Goal: Task Accomplishment & Management: Use online tool/utility

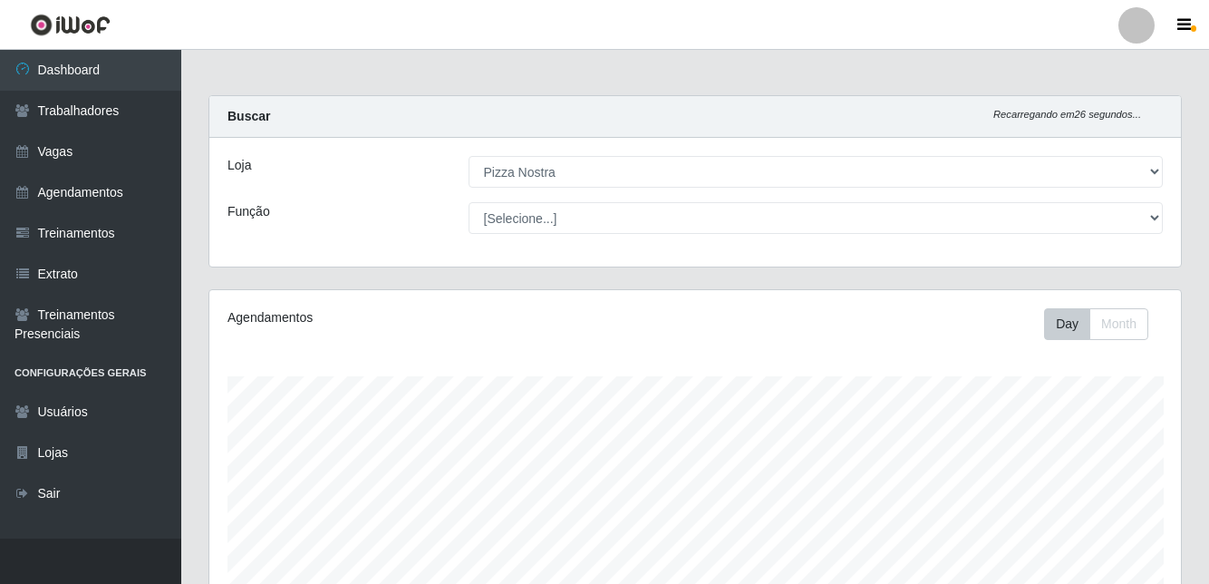
select select "337"
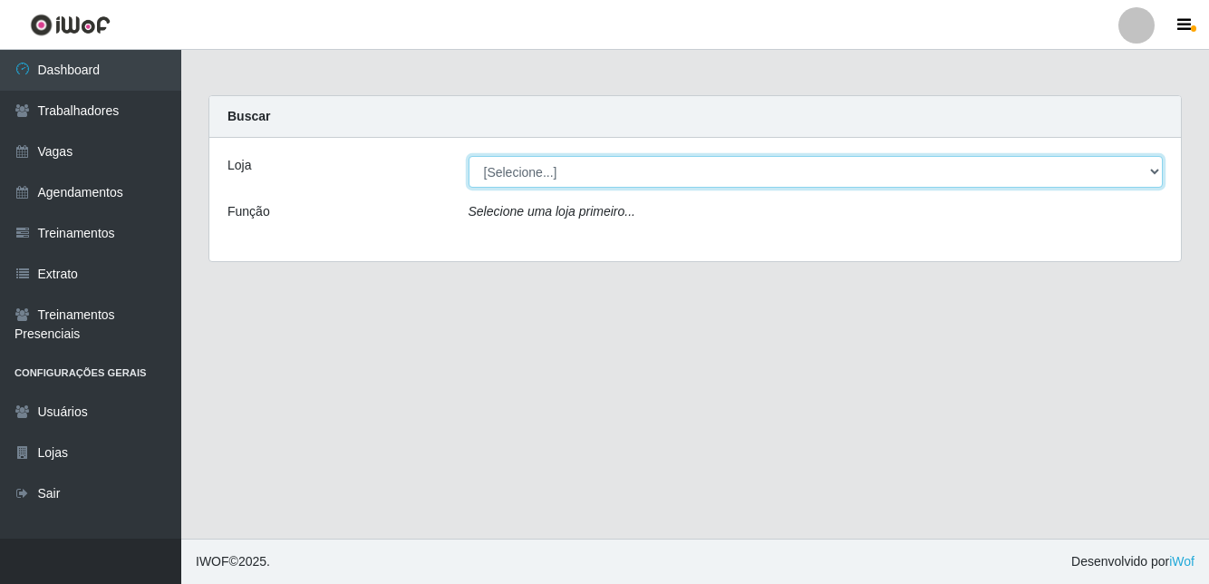
click at [850, 179] on select "[Selecione...] Pizza Nostra" at bounding box center [815, 172] width 695 height 32
select select "337"
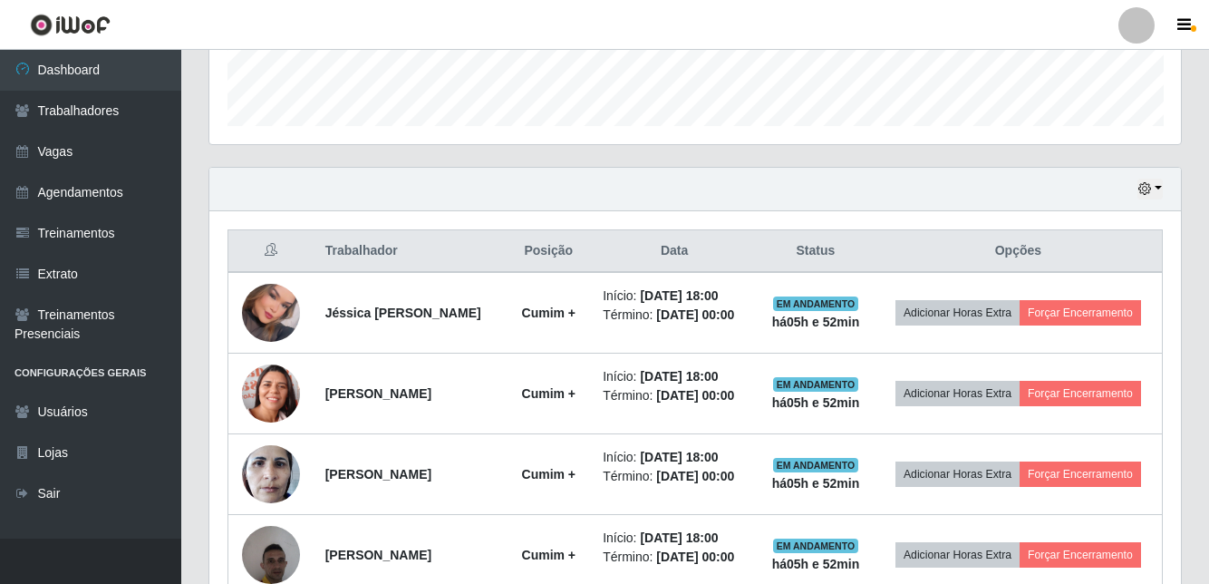
scroll to position [687, 0]
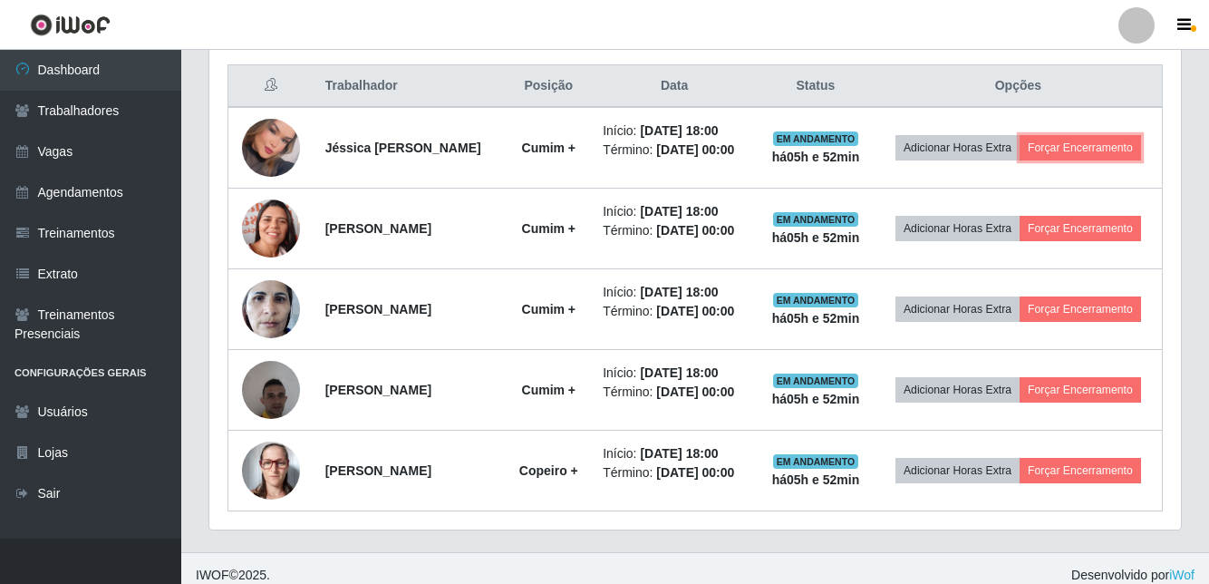
click at [1019, 160] on button "Forçar Encerramento" at bounding box center [1079, 147] width 121 height 25
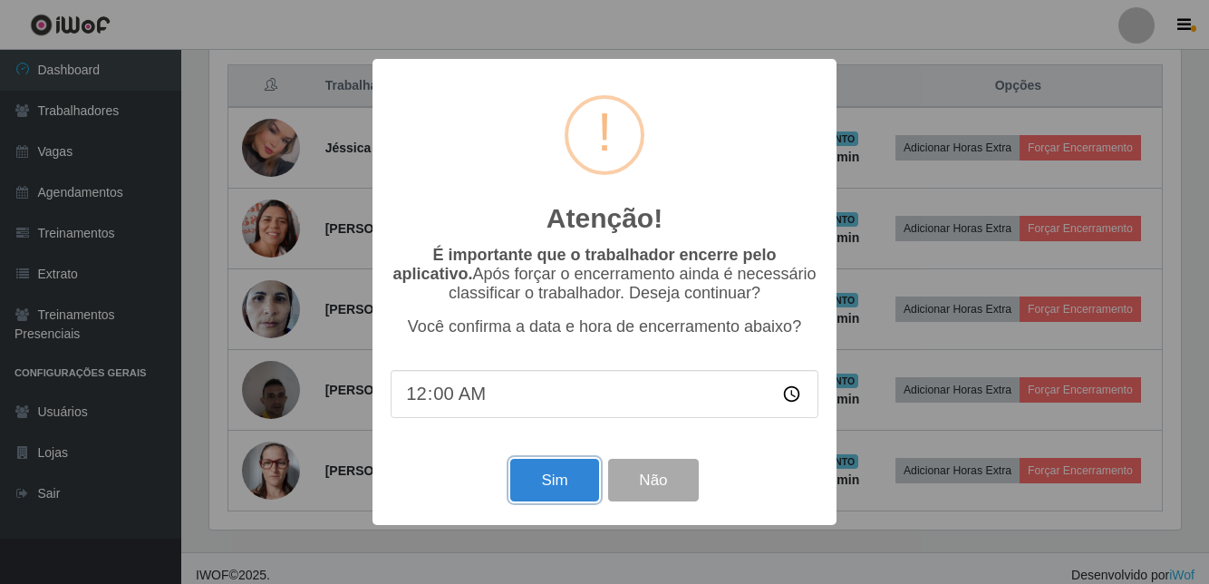
click at [562, 501] on button "Sim" at bounding box center [554, 480] width 88 height 43
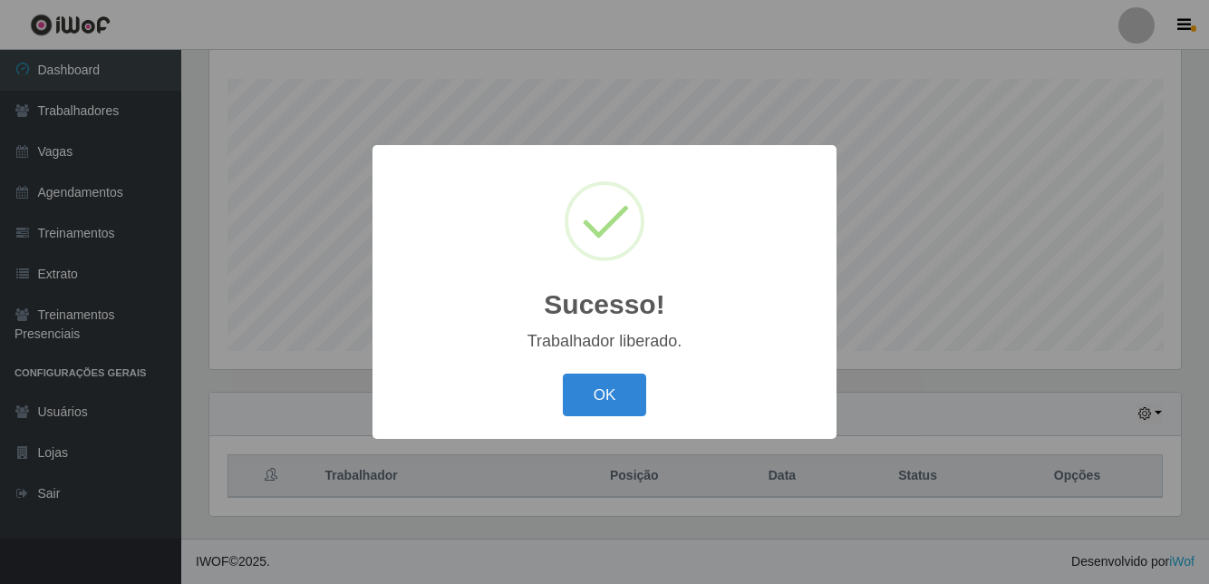
scroll to position [217, 0]
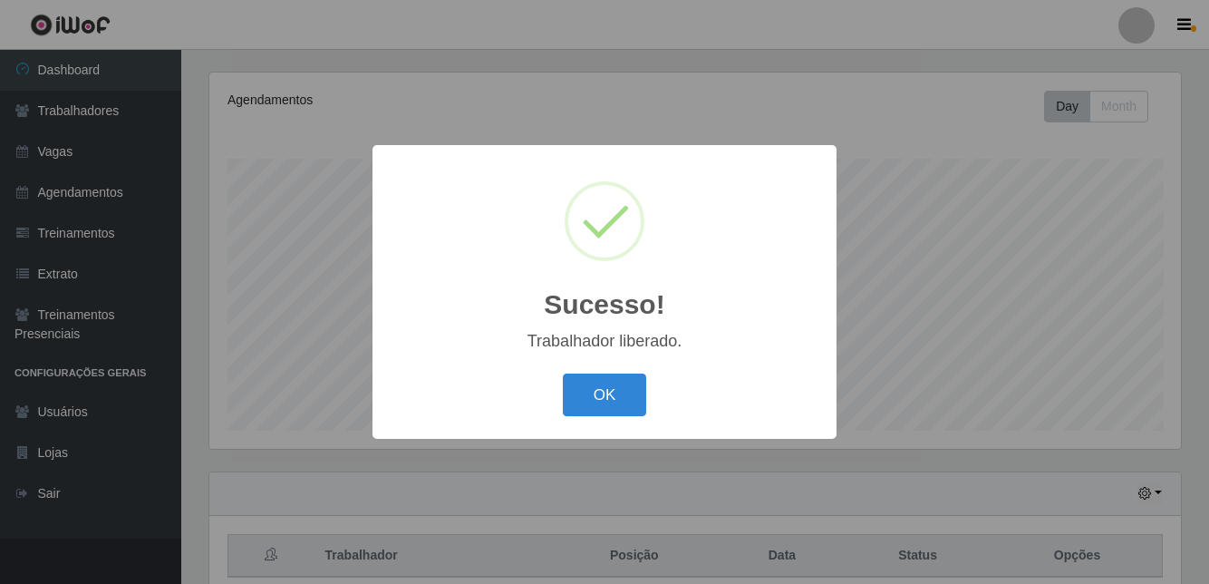
click at [612, 416] on button "OK" at bounding box center [605, 394] width 84 height 43
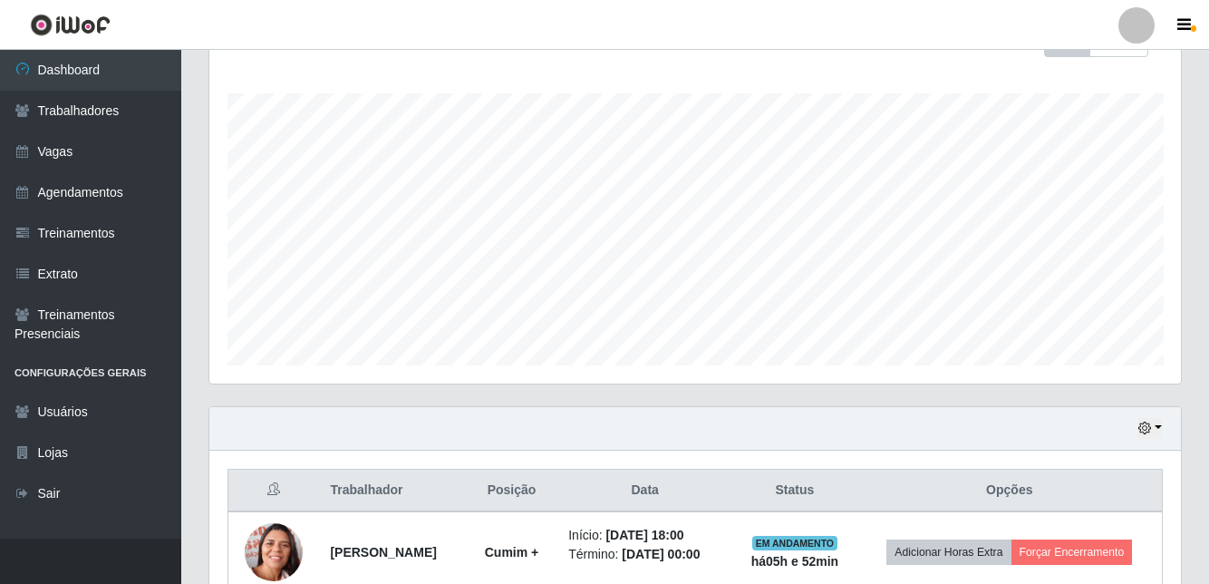
scroll to position [593, 0]
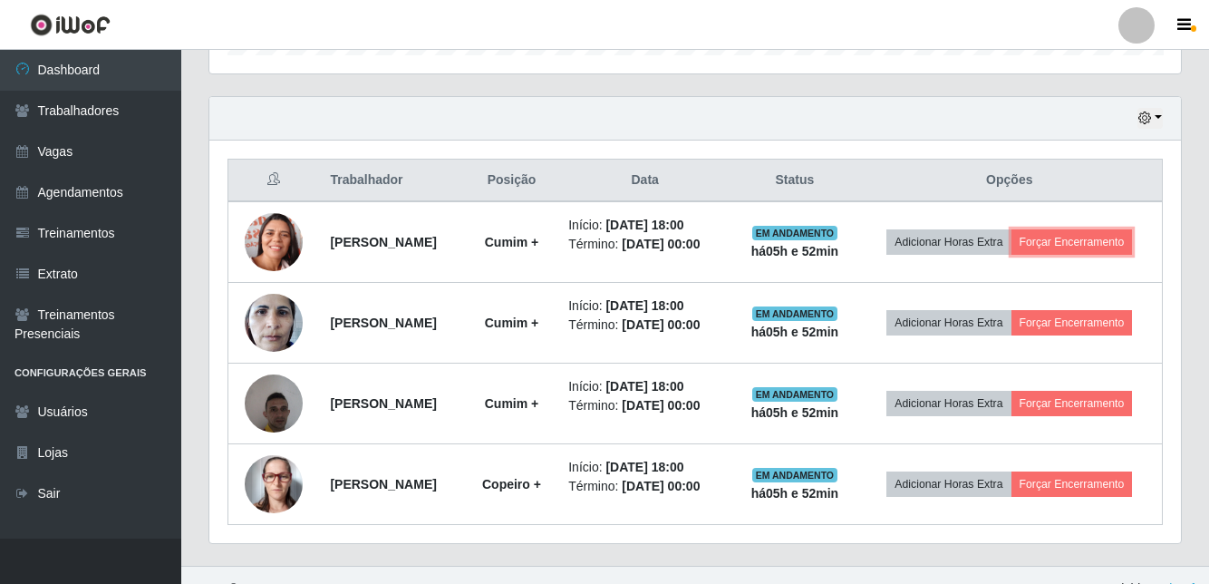
click at [1029, 255] on button "Forçar Encerramento" at bounding box center [1071, 241] width 121 height 25
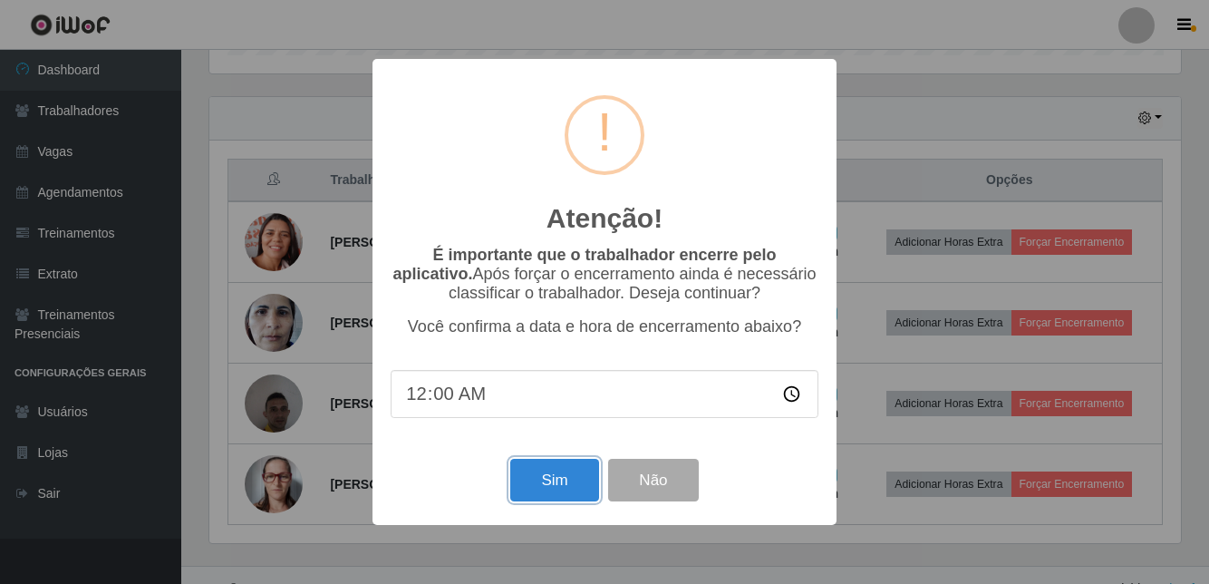
click at [567, 501] on button "Sim" at bounding box center [554, 480] width 88 height 43
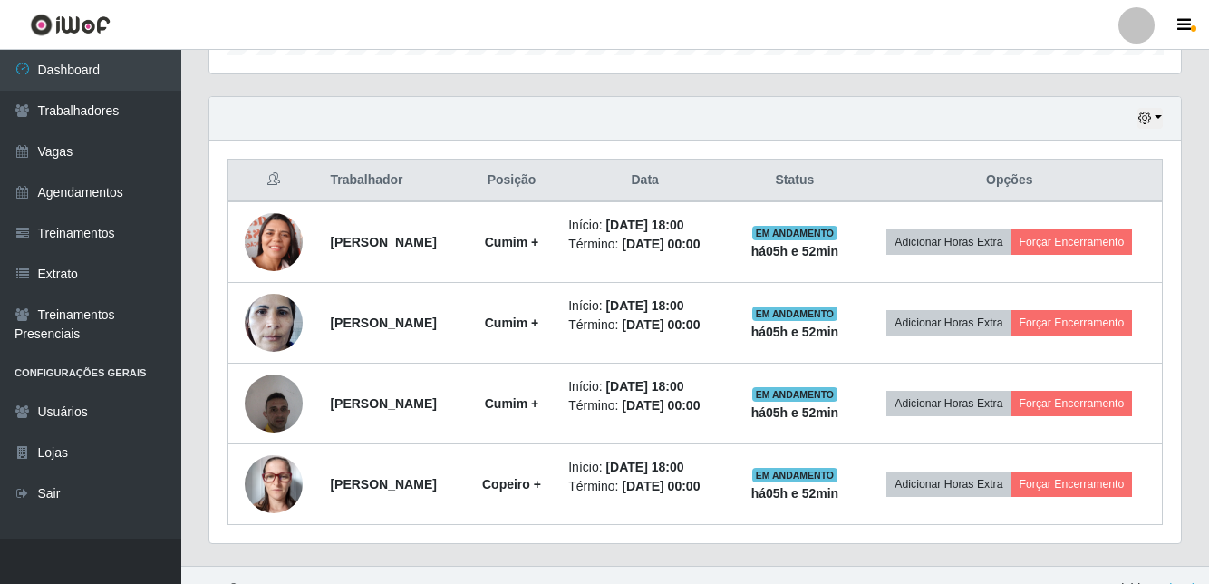
scroll to position [217, 0]
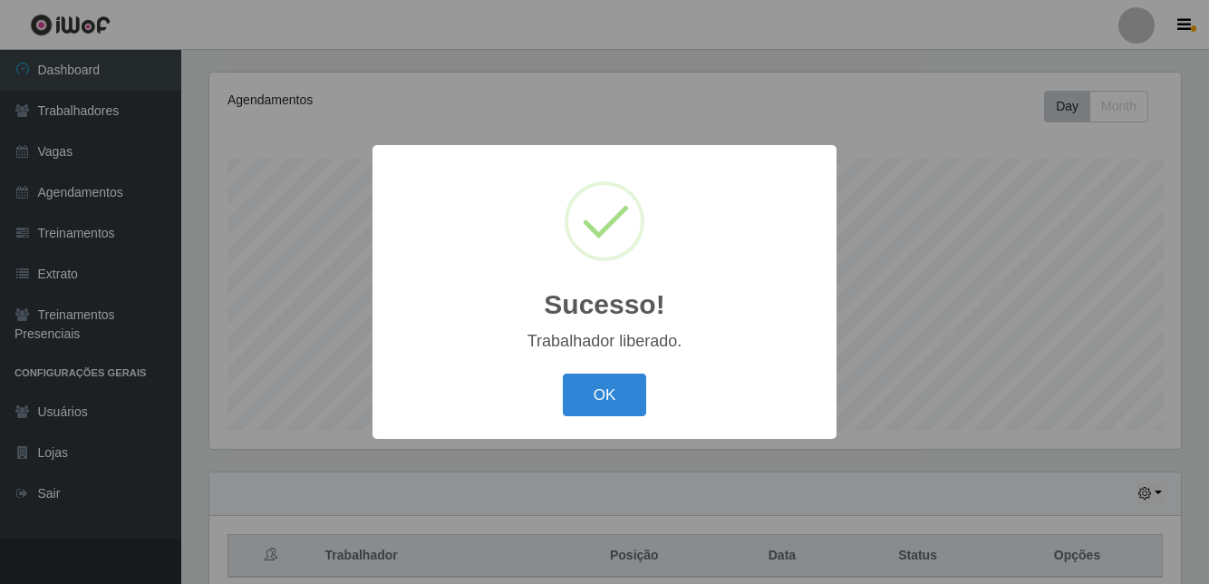
click at [613, 416] on button "OK" at bounding box center [605, 394] width 84 height 43
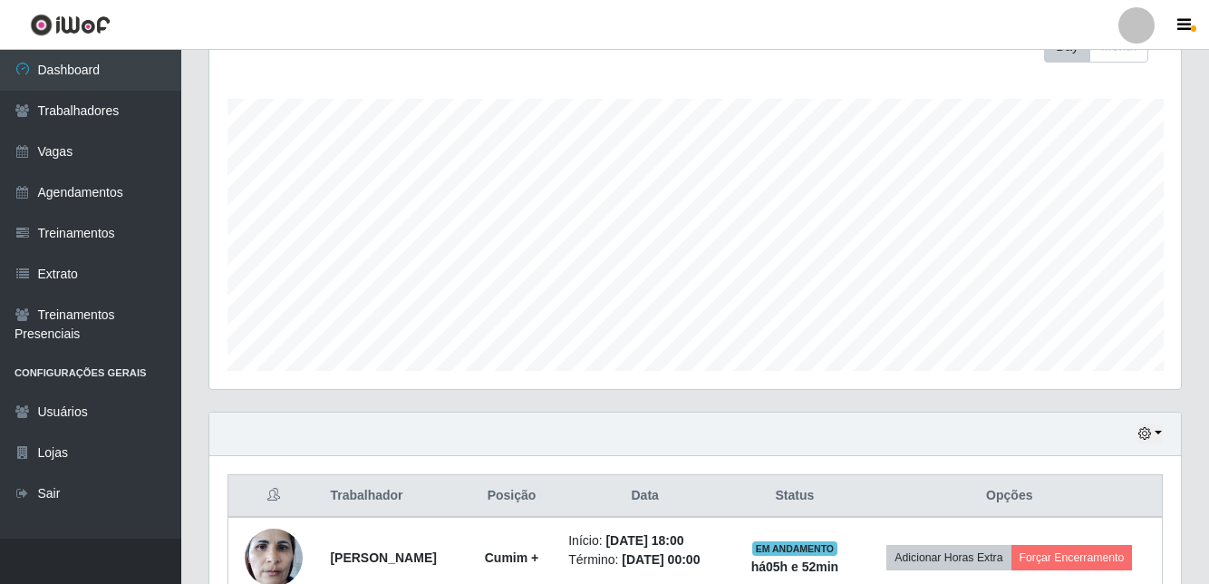
scroll to position [498, 0]
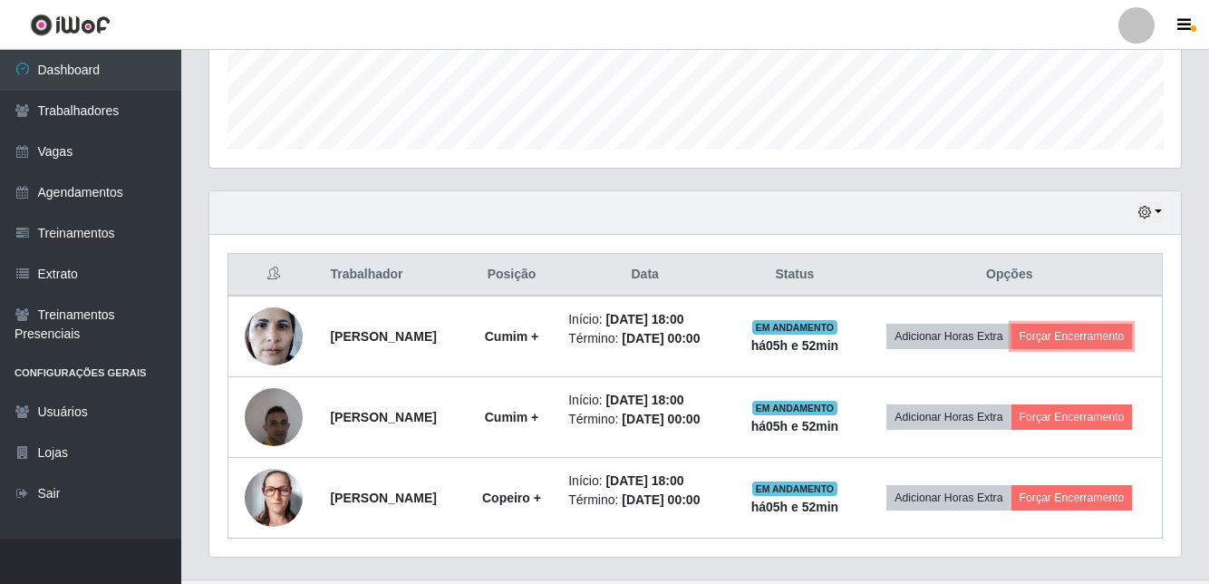
click at [1028, 349] on button "Forçar Encerramento" at bounding box center [1071, 335] width 121 height 25
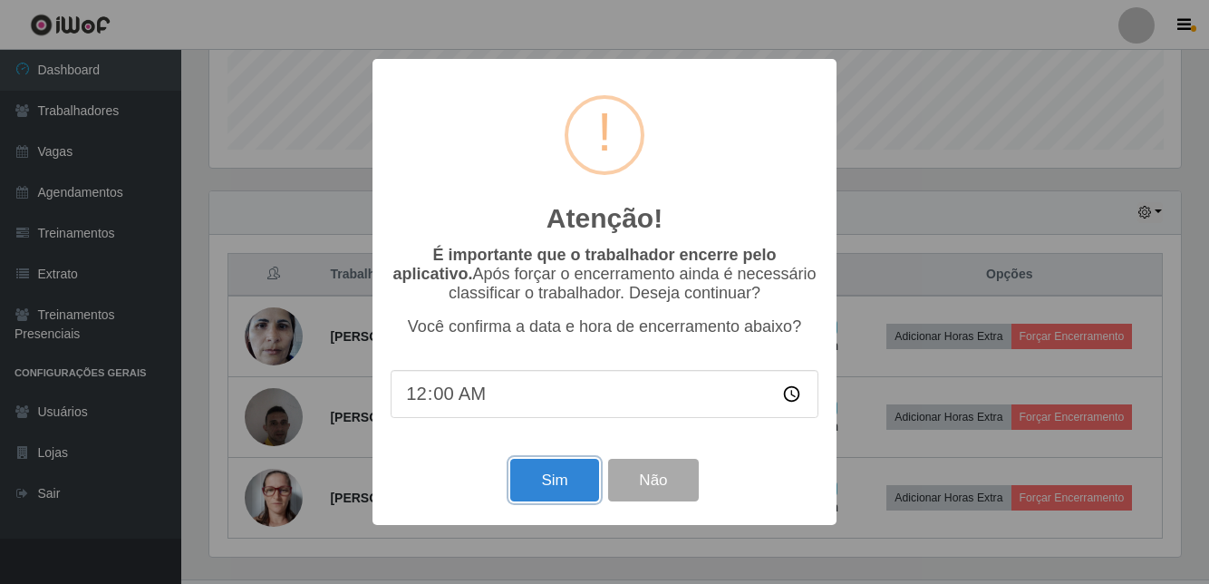
click at [580, 501] on button "Sim" at bounding box center [554, 480] width 88 height 43
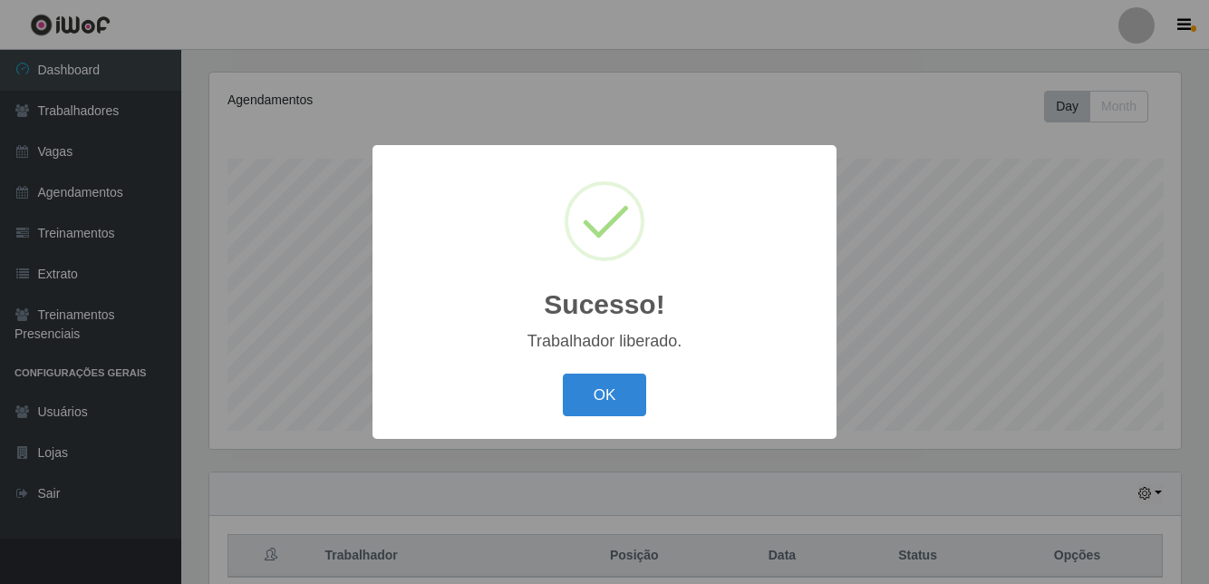
click at [624, 416] on button "OK" at bounding box center [605, 394] width 84 height 43
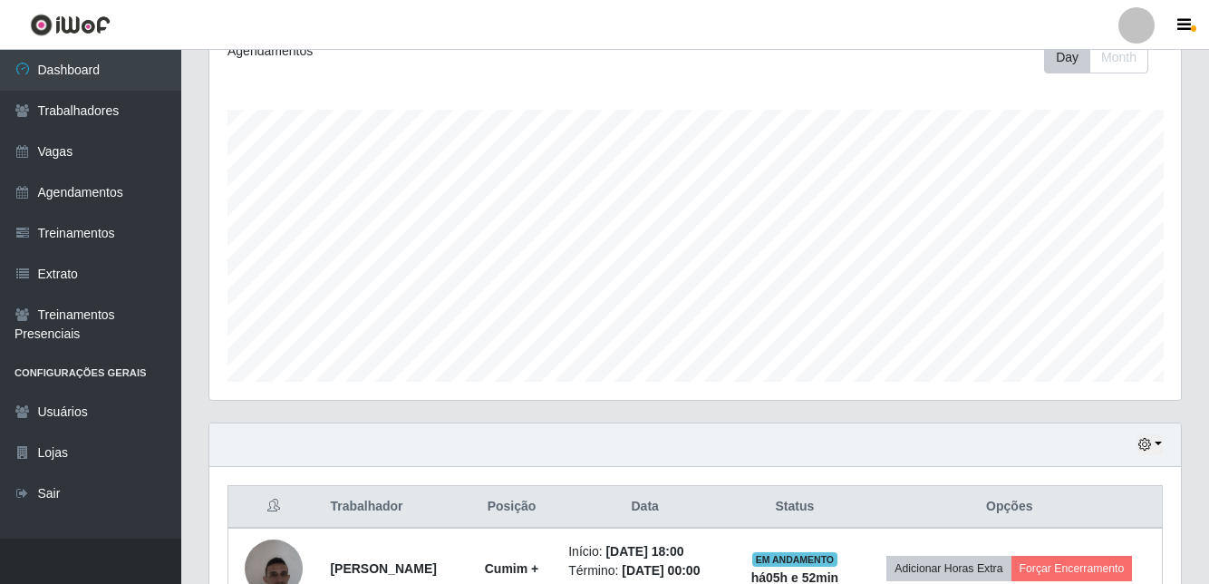
scroll to position [405, 0]
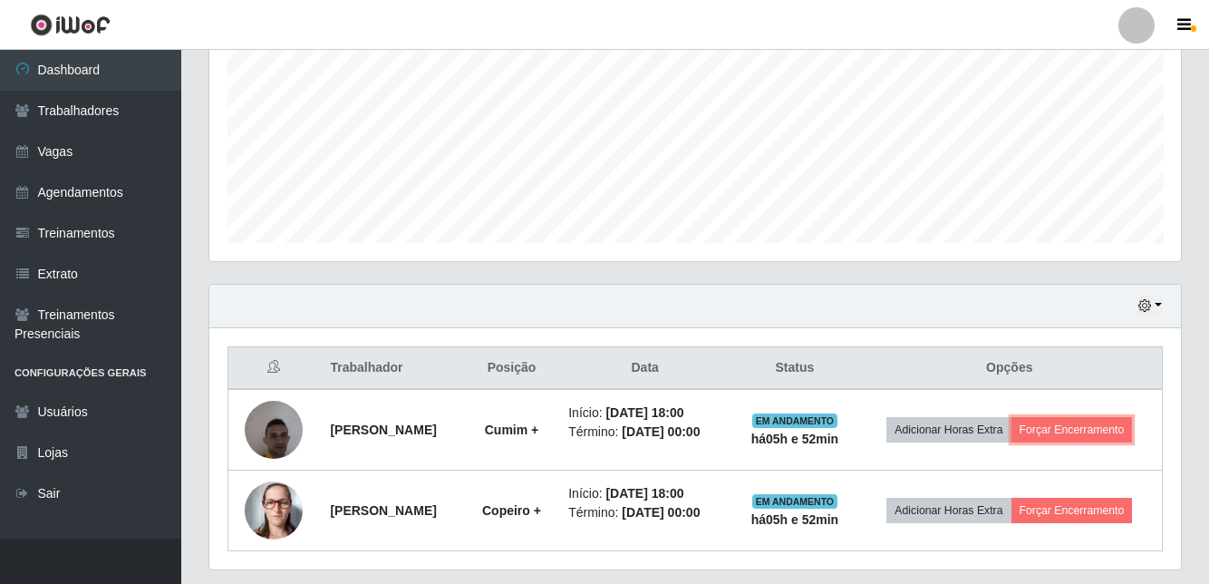
click at [1017, 442] on button "Forçar Encerramento" at bounding box center [1071, 429] width 121 height 25
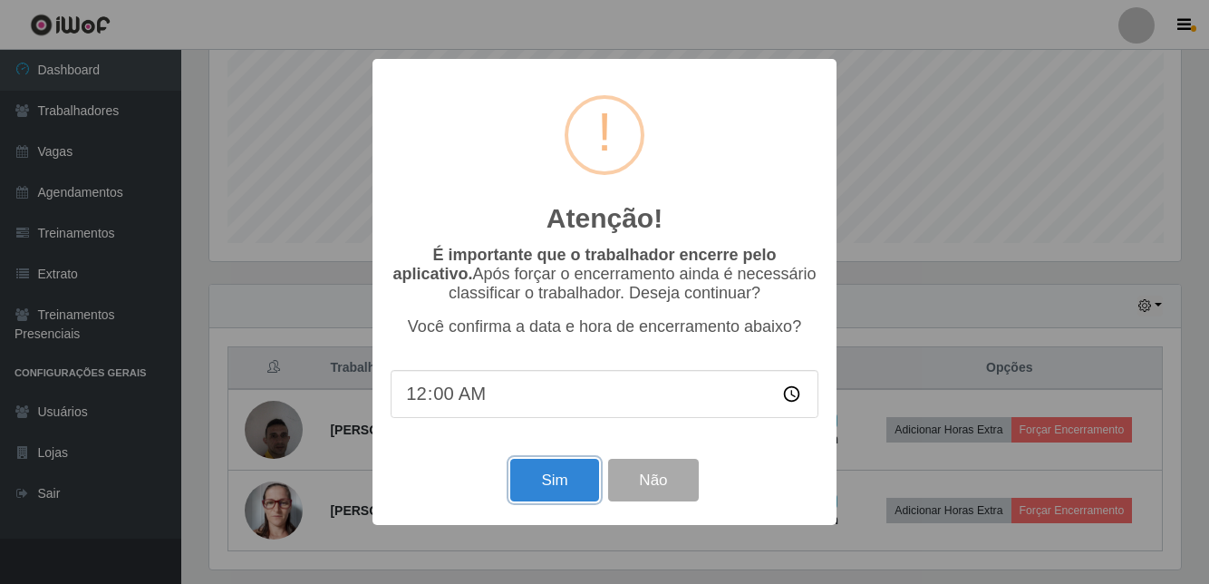
click at [565, 501] on button "Sim" at bounding box center [554, 480] width 88 height 43
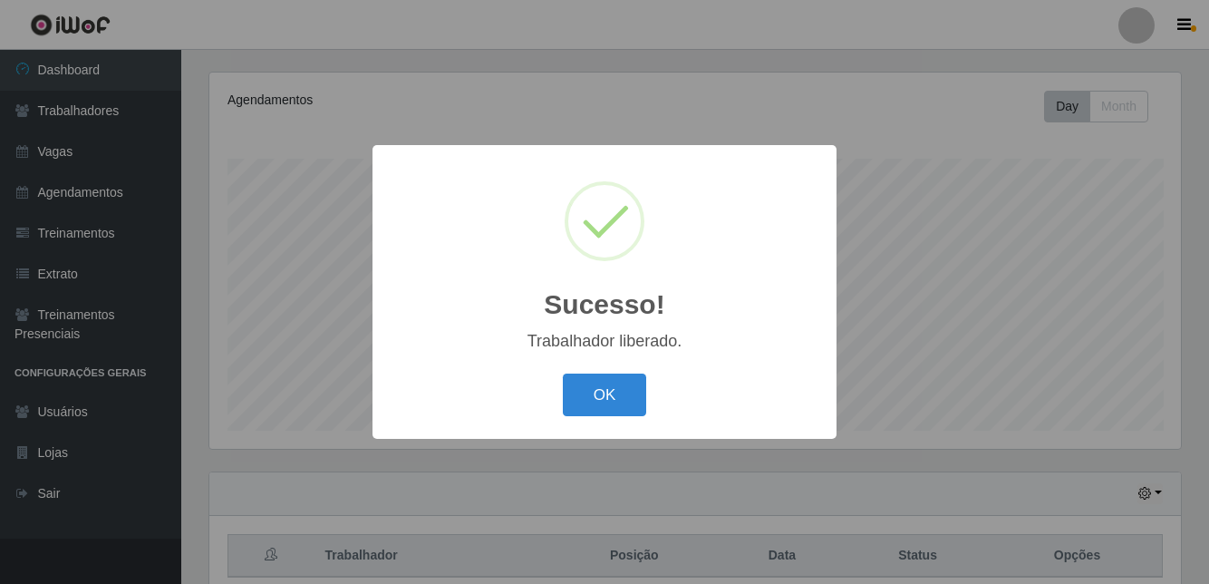
click at [623, 416] on button "OK" at bounding box center [605, 394] width 84 height 43
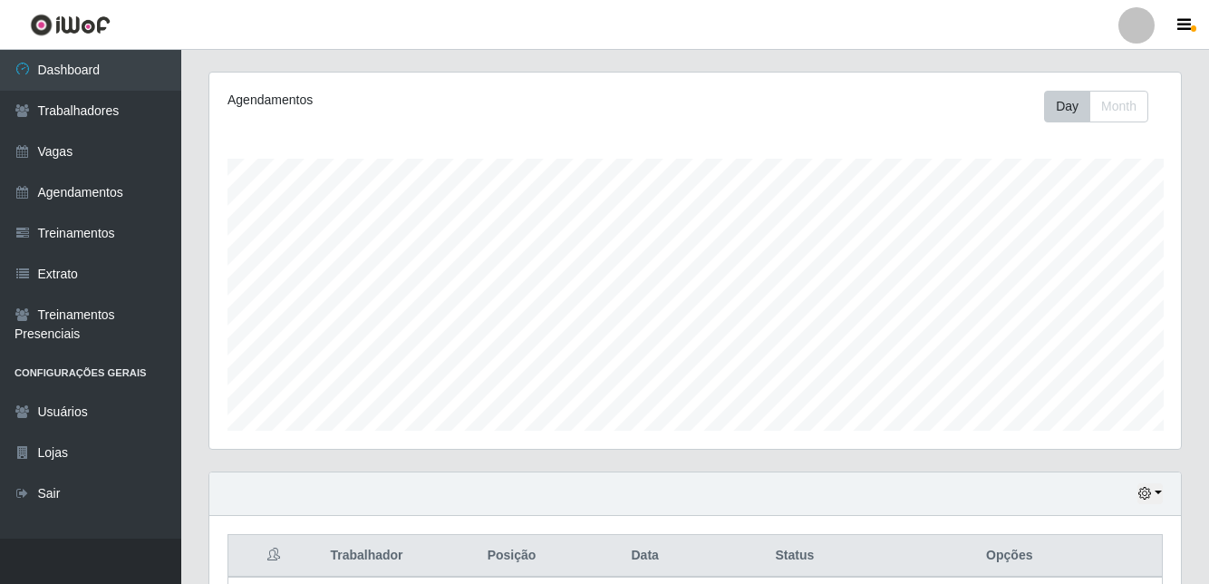
scroll to position [297, 0]
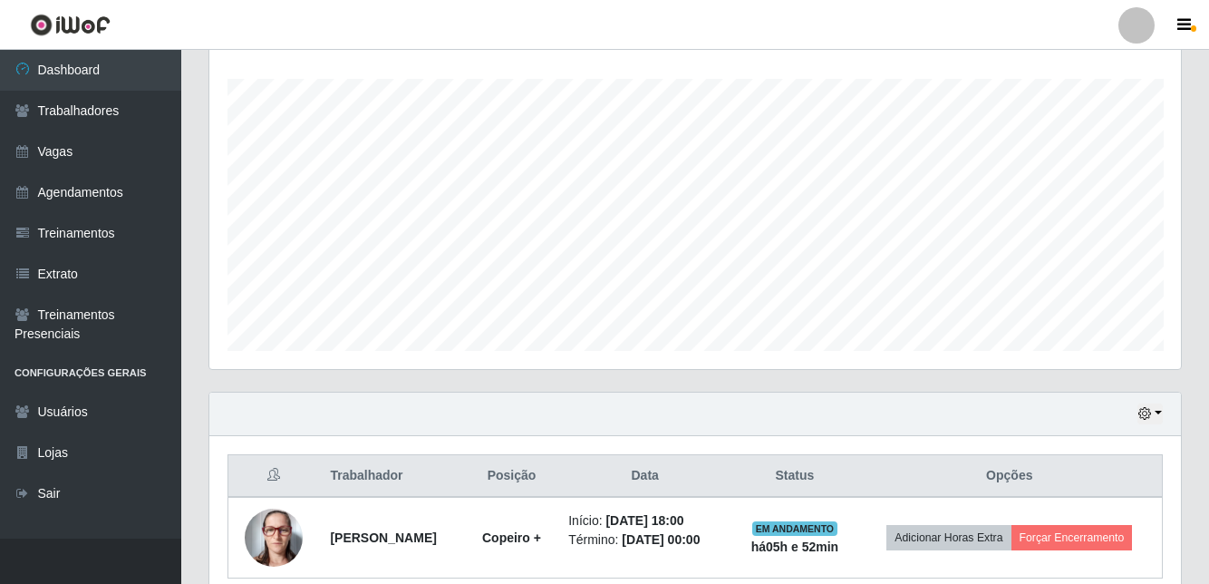
click at [968, 455] on th "Opções" at bounding box center [1009, 476] width 305 height 43
click at [1086, 532] on button "Forçar Encerramento" at bounding box center [1071, 537] width 121 height 25
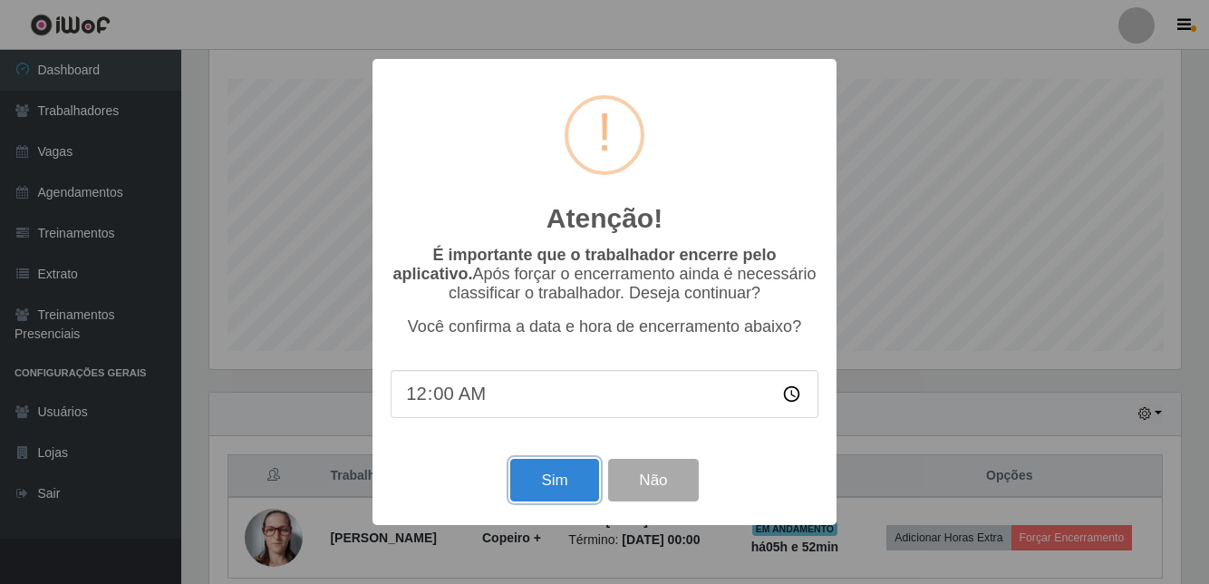
click at [591, 501] on button "Sim" at bounding box center [554, 480] width 88 height 43
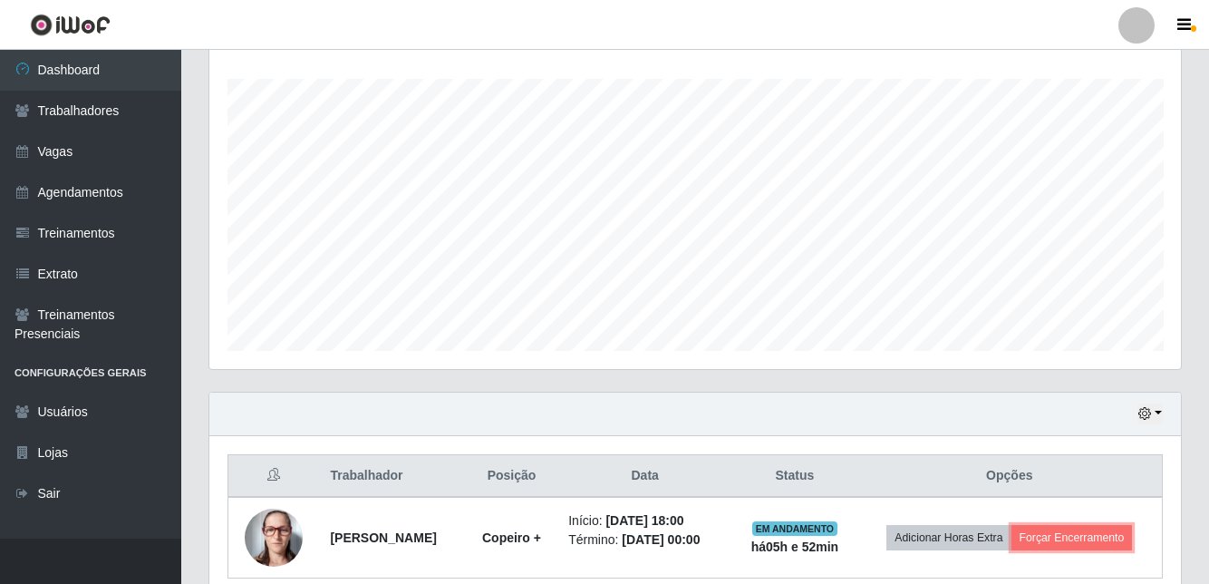
click at [1077, 531] on button "Forçar Encerramento" at bounding box center [1071, 537] width 121 height 25
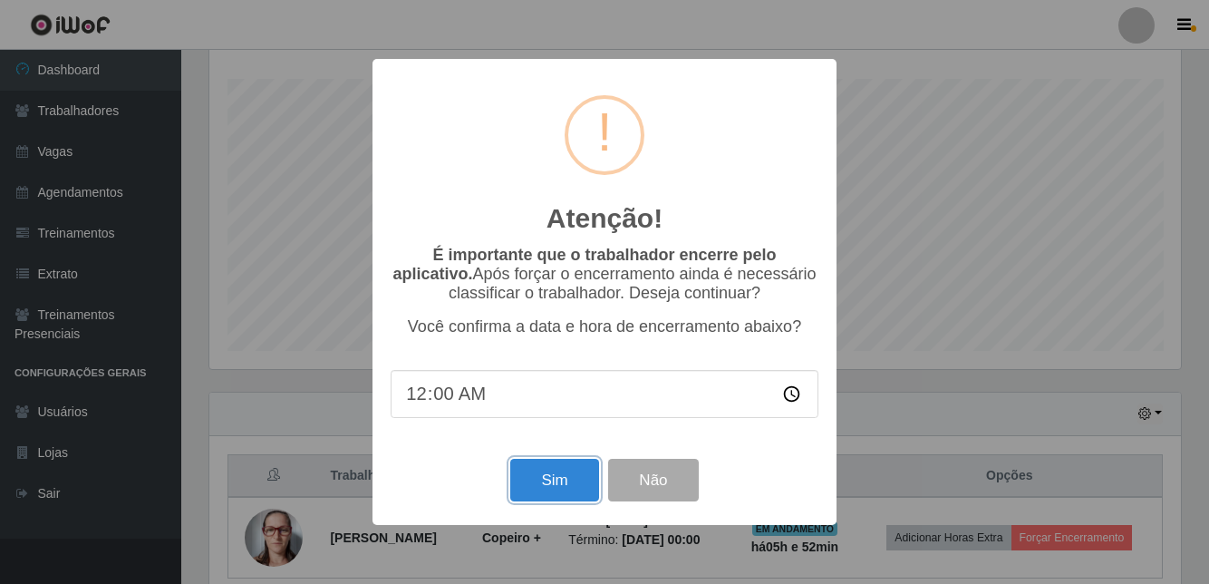
click at [546, 501] on button "Sim" at bounding box center [554, 480] width 88 height 43
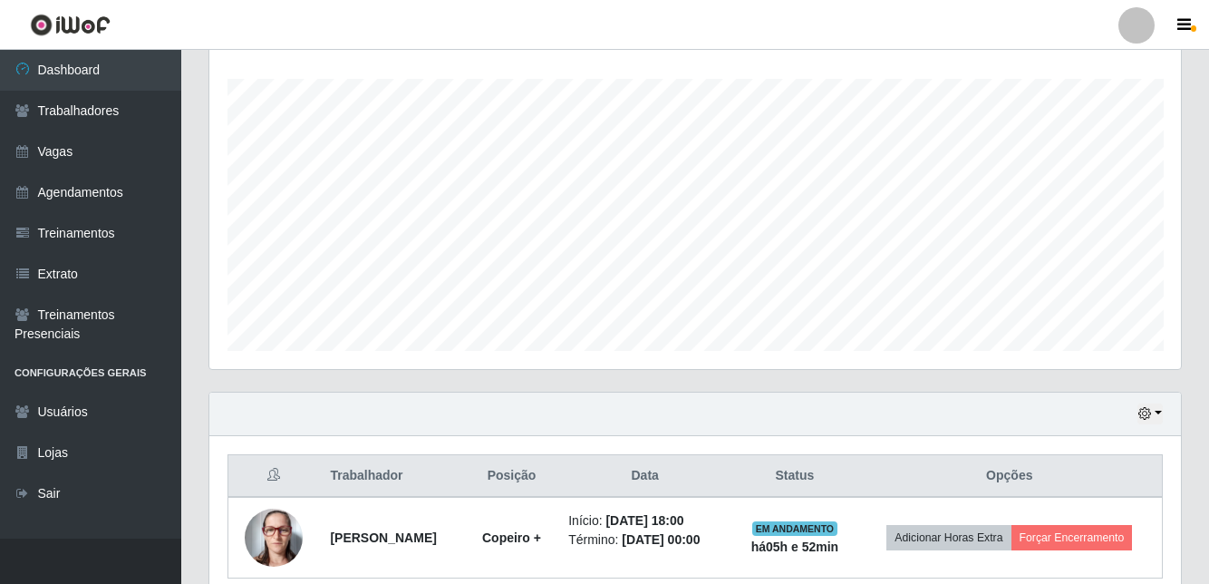
scroll to position [217, 0]
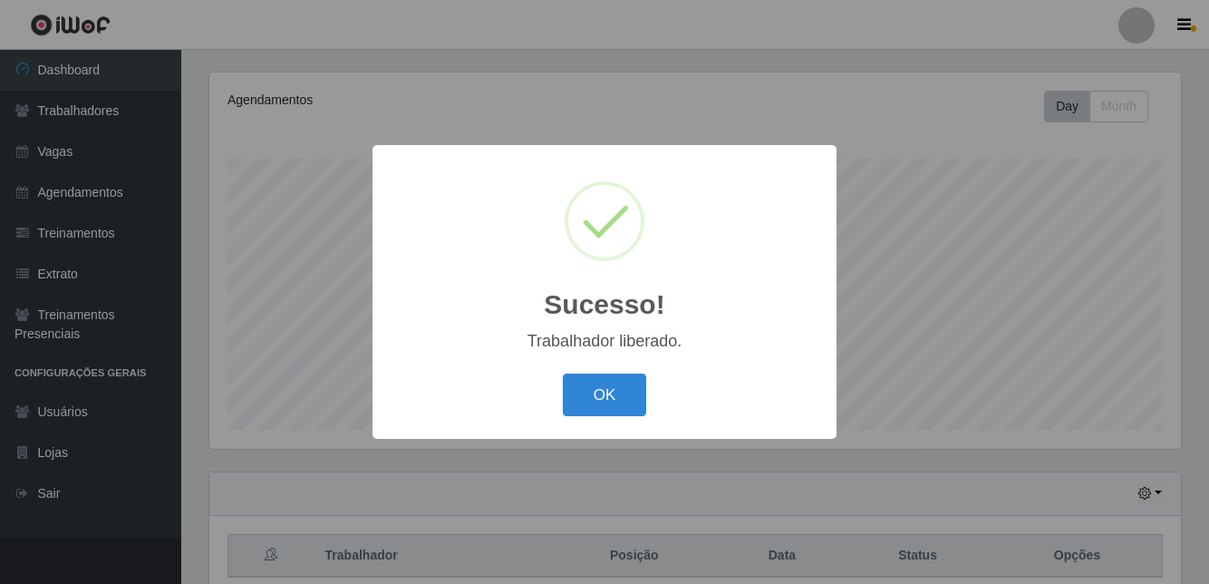
click at [598, 416] on button "OK" at bounding box center [605, 394] width 84 height 43
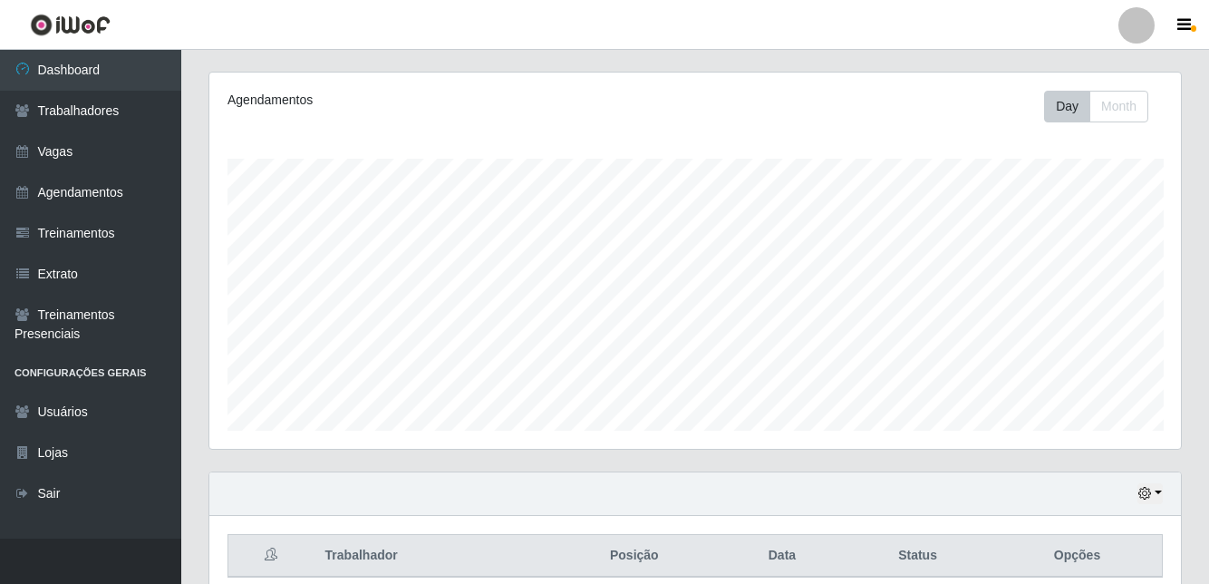
click at [116, 111] on link "Trabalhadores" at bounding box center [90, 111] width 181 height 41
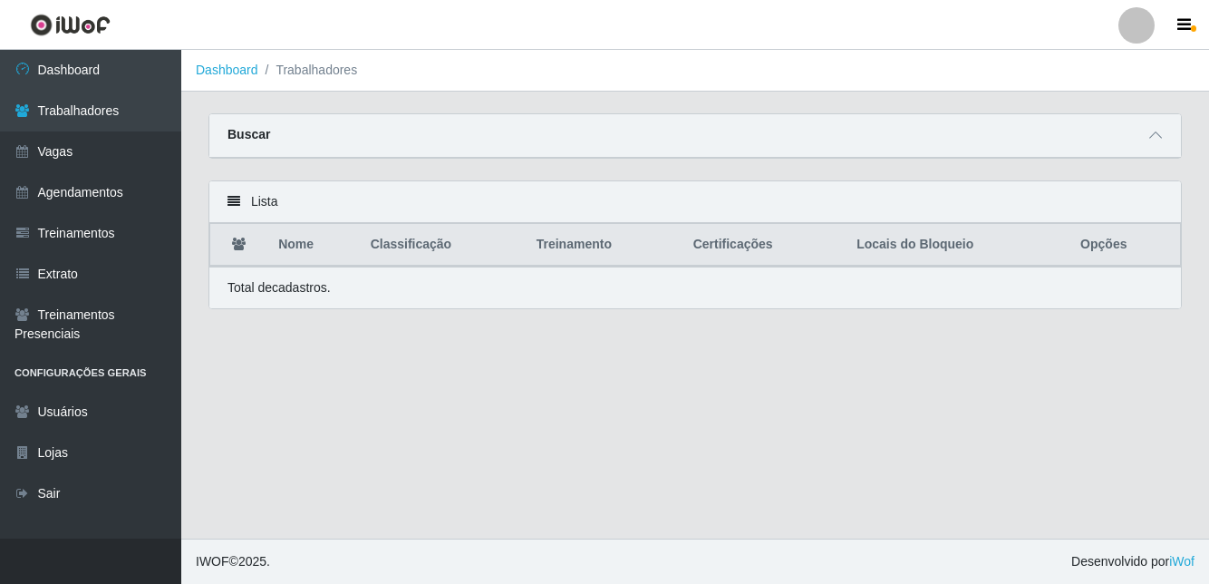
click at [1145, 126] on span at bounding box center [1155, 135] width 22 height 21
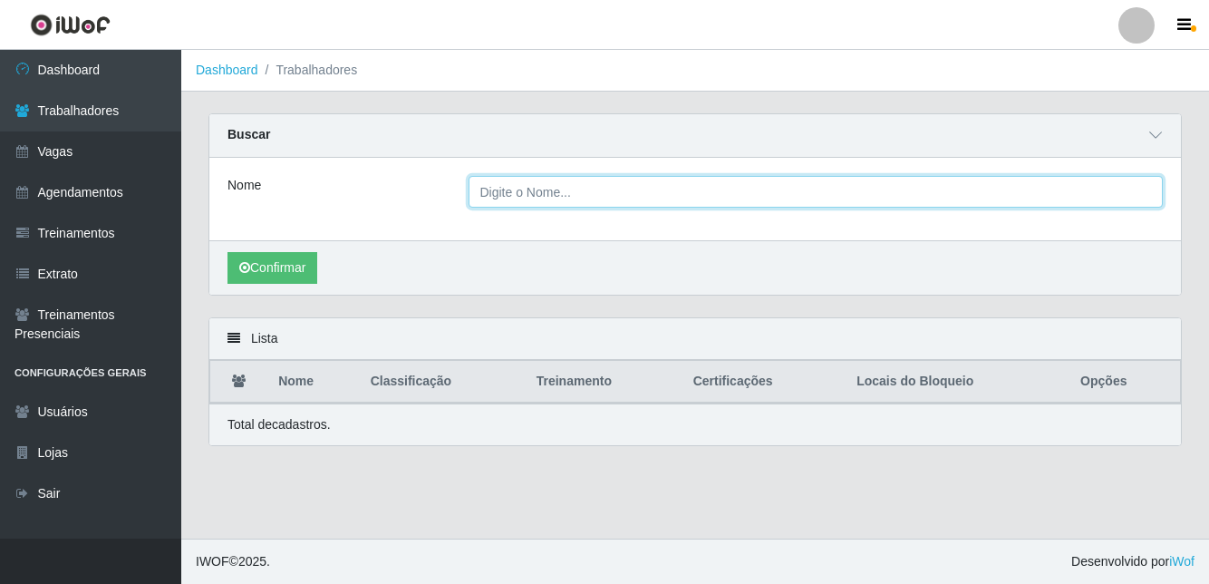
click at [669, 185] on input "Nome" at bounding box center [815, 192] width 695 height 32
type input "Paulo"
click at [227, 252] on button "Confirmar" at bounding box center [272, 268] width 90 height 32
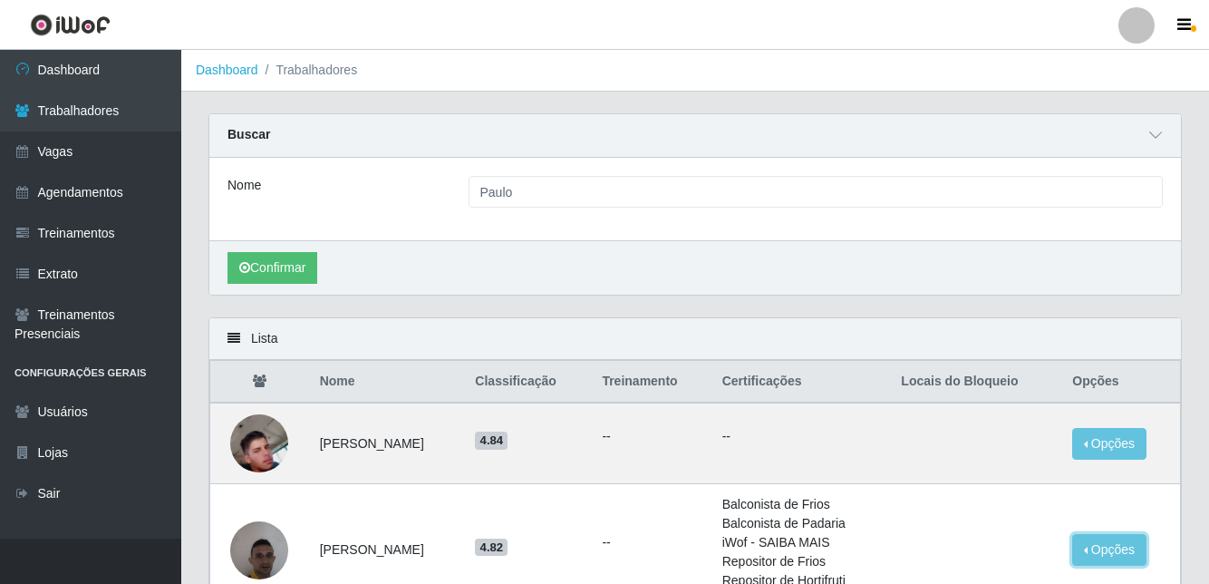
click at [1124, 551] on button "Opções" at bounding box center [1109, 550] width 74 height 32
click at [1038, 583] on button "Bloquear - Loja" at bounding box center [996, 591] width 146 height 37
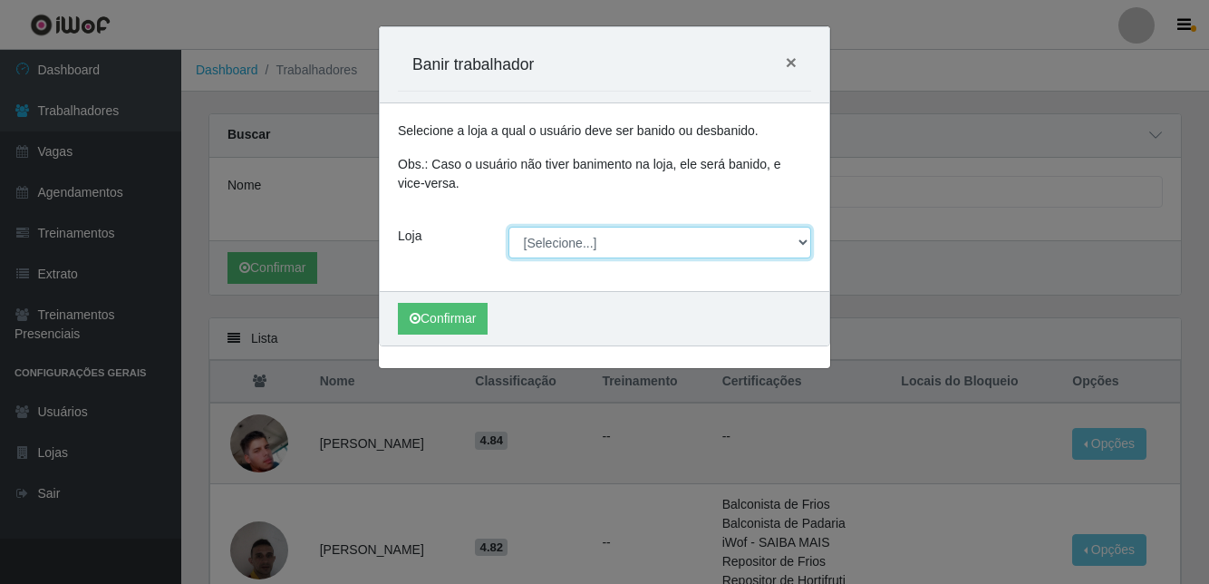
click at [616, 239] on select "[Selecione...] Pizza Nostra" at bounding box center [660, 243] width 304 height 32
select select "337"
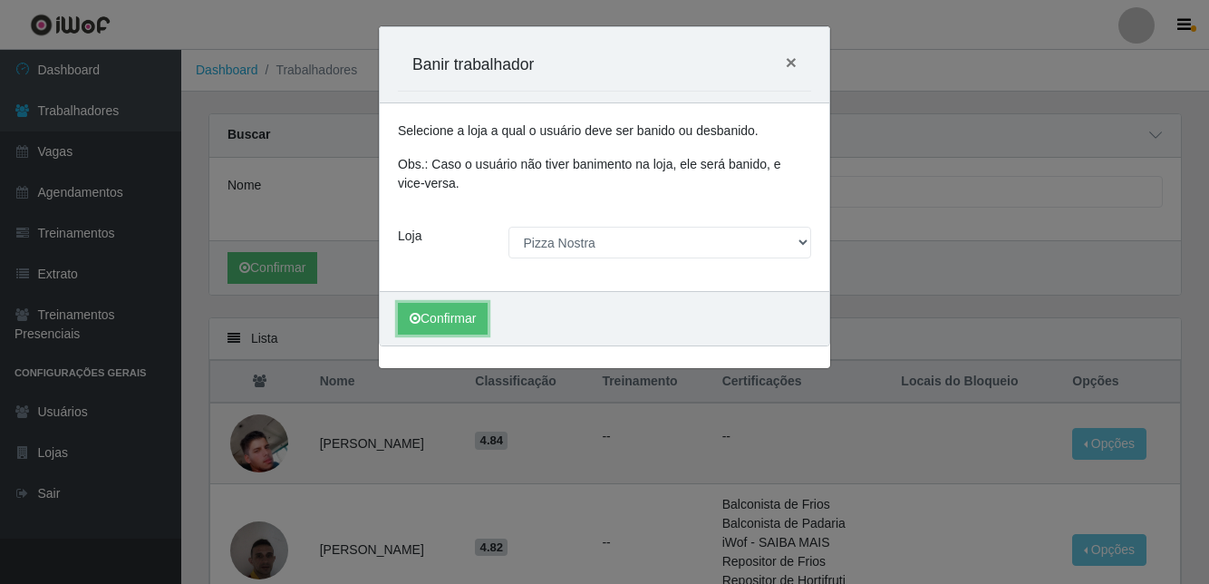
click at [444, 315] on button "Confirmar" at bounding box center [443, 319] width 90 height 32
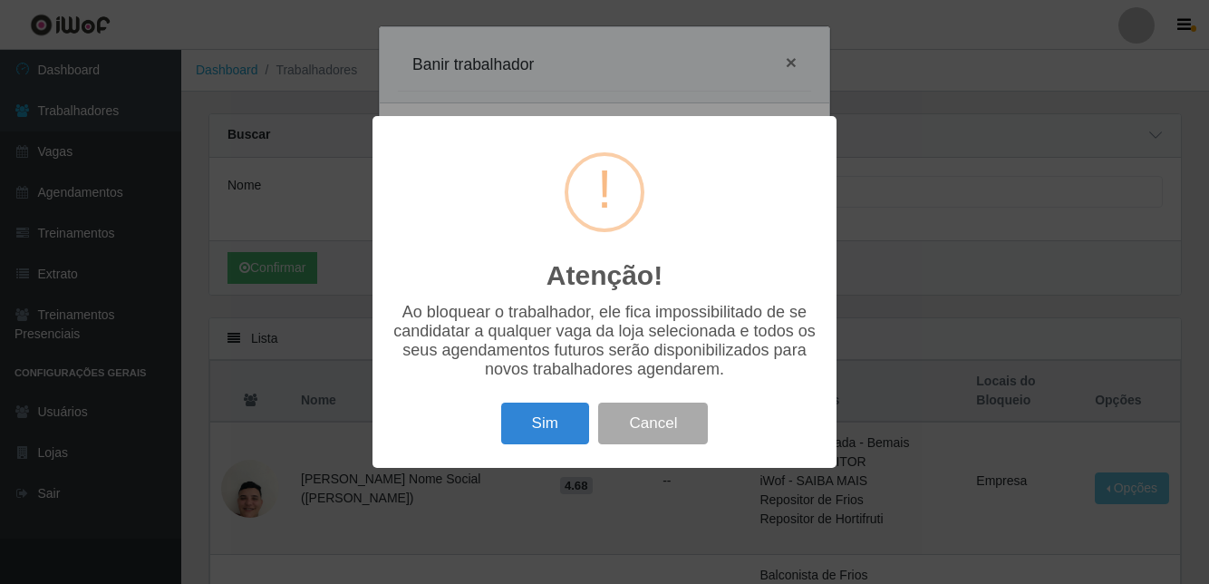
click at [556, 445] on button "Sim" at bounding box center [545, 423] width 88 height 43
